Goal: Information Seeking & Learning: Understand process/instructions

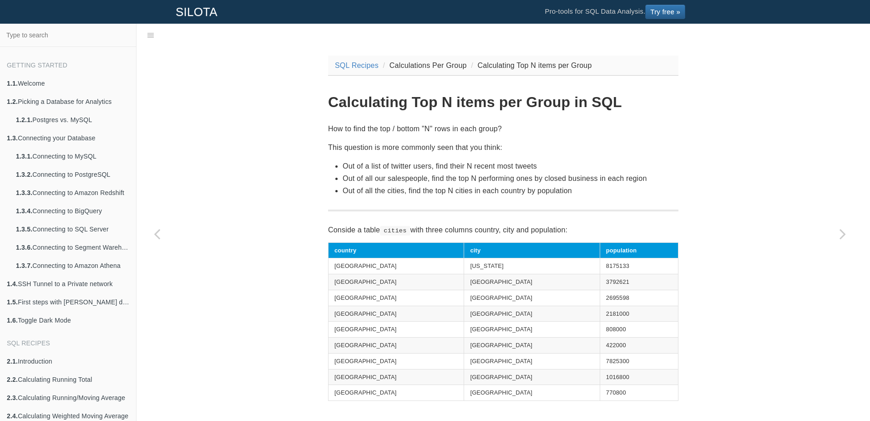
scroll to position [23, 0]
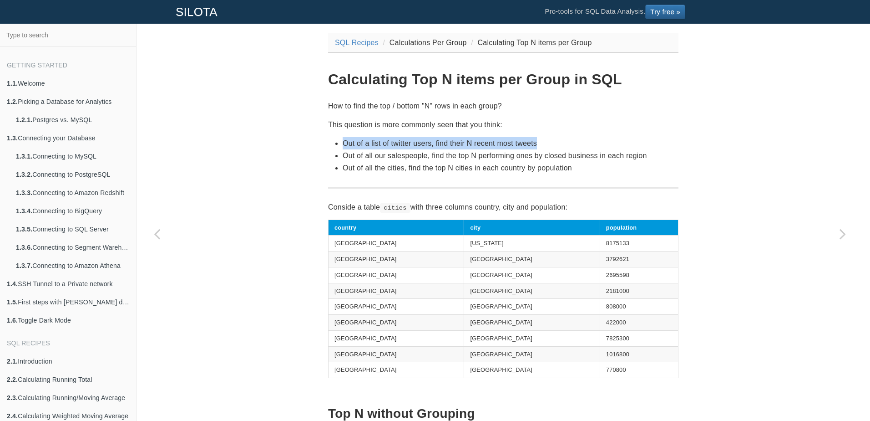
drag, startPoint x: 341, startPoint y: 142, endPoint x: 533, endPoint y: 143, distance: 192.1
click at [533, 143] on li "Out of a list of twitter users, find their N recent most tweets" at bounding box center [511, 143] width 336 height 12
drag, startPoint x: 533, startPoint y: 143, endPoint x: 461, endPoint y: 158, distance: 73.5
click at [461, 158] on li "Out of all our salespeople, find the top N performing ones by closed business i…" at bounding box center [511, 155] width 336 height 12
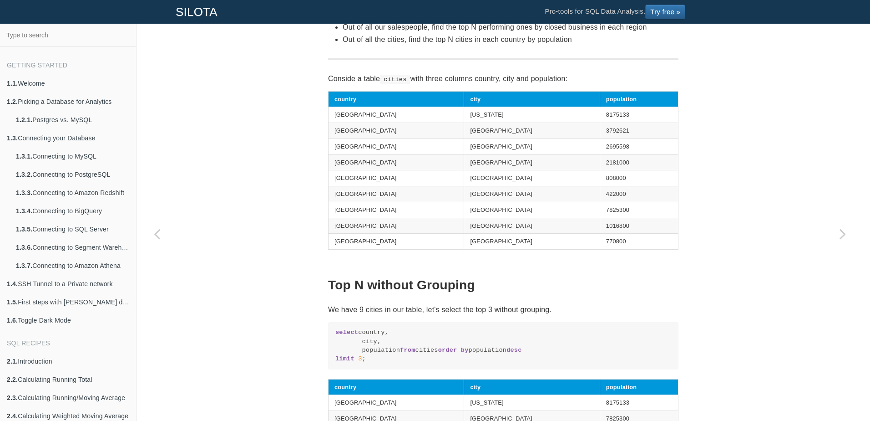
scroll to position [114, 0]
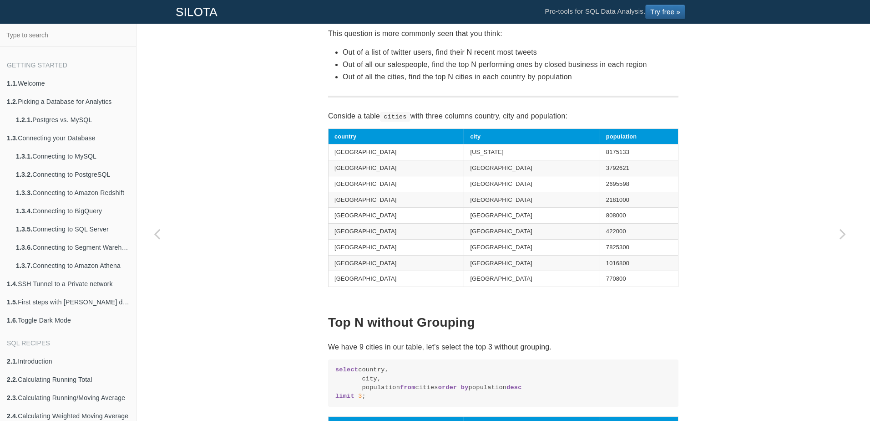
click at [370, 208] on td "[GEOGRAPHIC_DATA]" at bounding box center [397, 216] width 136 height 16
click at [487, 203] on td "[GEOGRAPHIC_DATA]" at bounding box center [532, 200] width 136 height 16
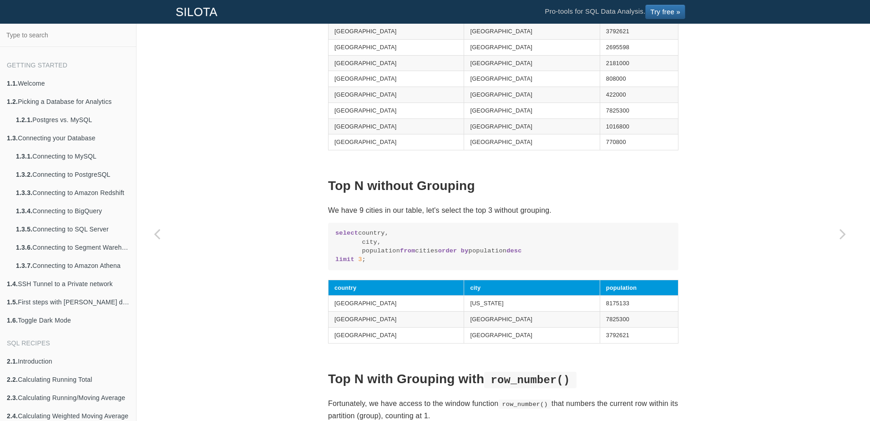
scroll to position [205, 0]
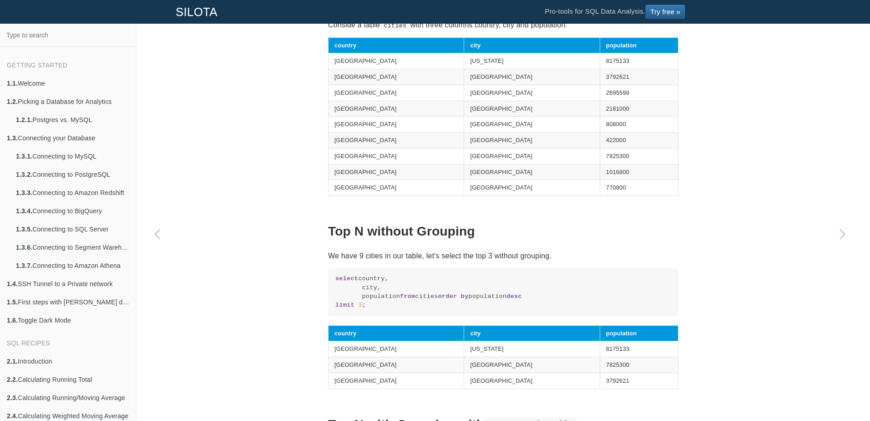
click at [600, 61] on td "8175133" at bounding box center [639, 61] width 78 height 16
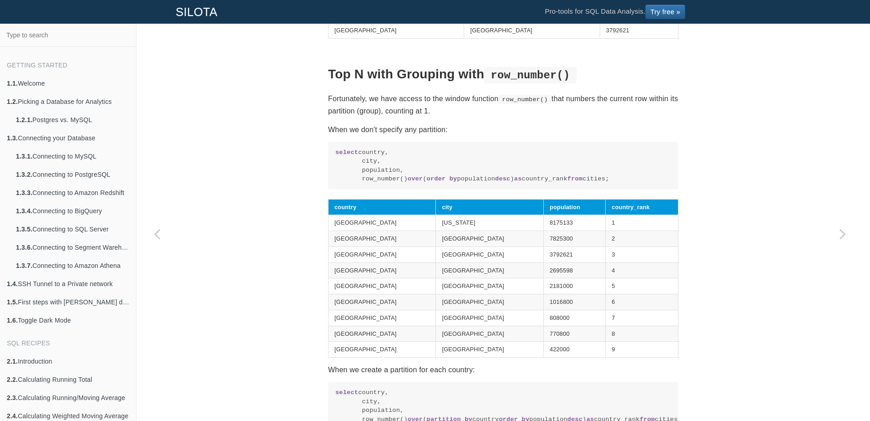
scroll to position [569, 0]
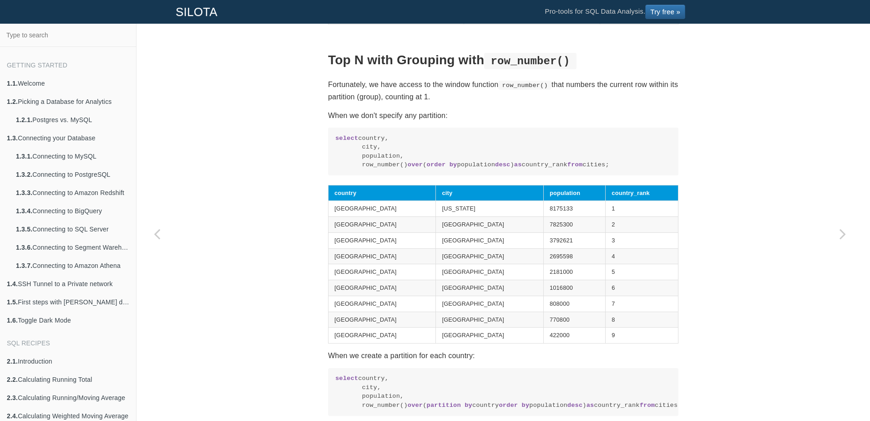
click at [611, 217] on td "1" at bounding box center [642, 209] width 73 height 16
click at [606, 248] on td "3" at bounding box center [642, 240] width 73 height 16
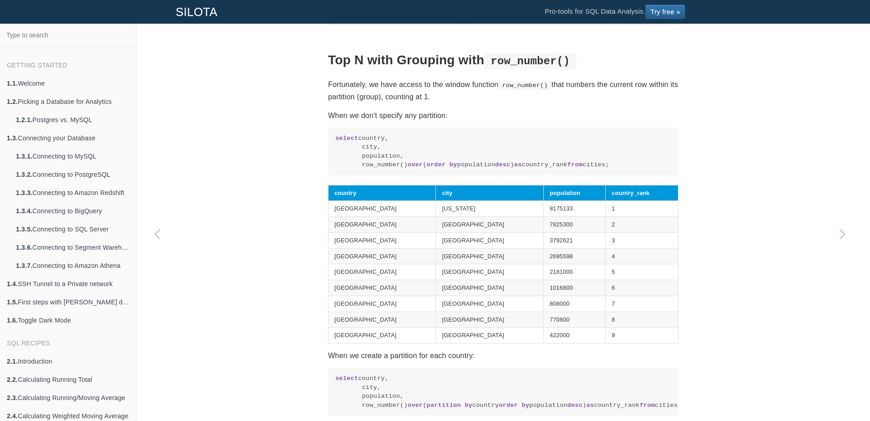
click at [459, 248] on td "[GEOGRAPHIC_DATA]" at bounding box center [489, 240] width 107 height 16
drag, startPoint x: 330, startPoint y: 235, endPoint x: 623, endPoint y: 237, distance: 292.6
click at [623, 217] on tr "[GEOGRAPHIC_DATA] [US_STATE] 8175133 1" at bounding box center [504, 209] width 350 height 16
drag, startPoint x: 342, startPoint y: 254, endPoint x: 610, endPoint y: 252, distance: 267.6
click at [610, 233] on tr "[GEOGRAPHIC_DATA] 2" at bounding box center [504, 225] width 350 height 16
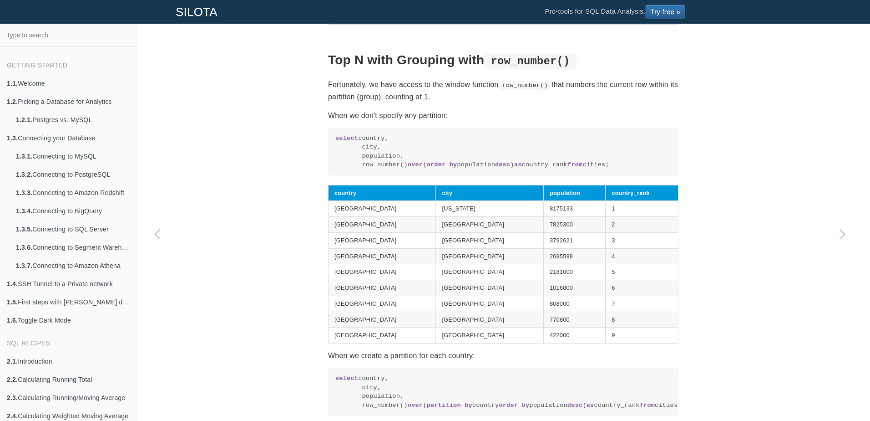
drag, startPoint x: 610, startPoint y: 252, endPoint x: 593, endPoint y: 274, distance: 27.5
click at [606, 248] on td "3" at bounding box center [642, 240] width 73 height 16
drag, startPoint x: 603, startPoint y: 266, endPoint x: 331, endPoint y: 271, distance: 272.2
click at [331, 248] on tr "[GEOGRAPHIC_DATA] [GEOGRAPHIC_DATA] 3792621 3" at bounding box center [504, 240] width 350 height 16
drag, startPoint x: 331, startPoint y: 271, endPoint x: 335, endPoint y: 286, distance: 15.6
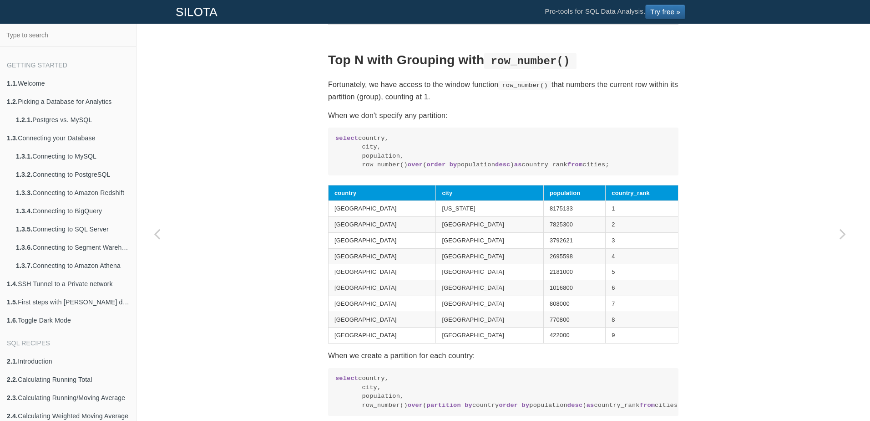
click at [335, 264] on td "[GEOGRAPHIC_DATA]" at bounding box center [382, 256] width 107 height 16
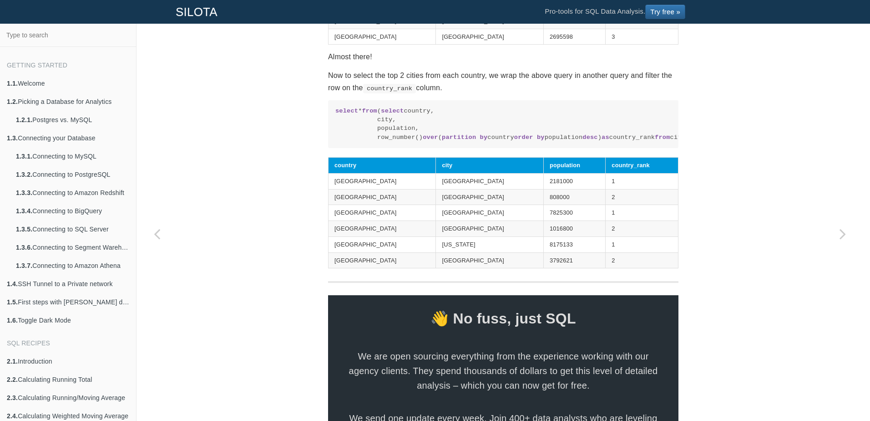
scroll to position [1115, 0]
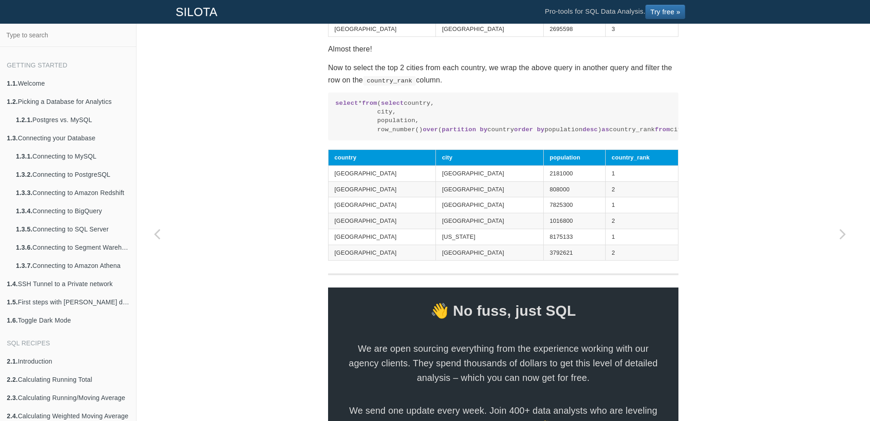
click at [344, 181] on td "[GEOGRAPHIC_DATA]" at bounding box center [382, 173] width 107 height 16
drag, startPoint x: 344, startPoint y: 234, endPoint x: 324, endPoint y: 287, distance: 56.5
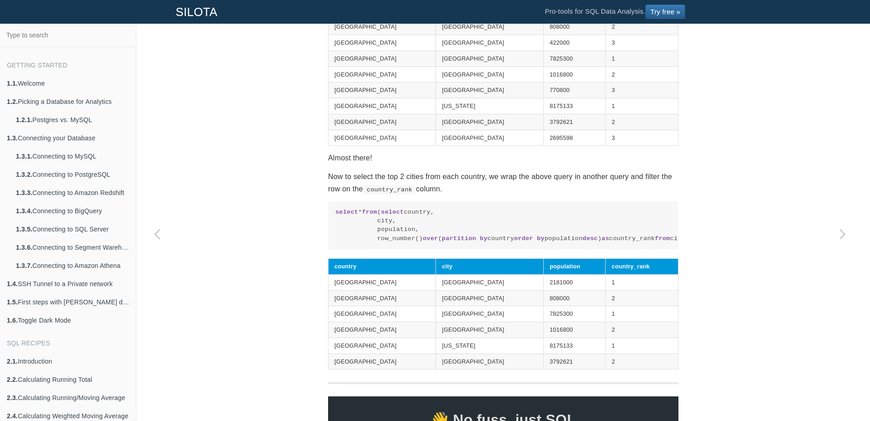
scroll to position [1005, 0]
